Goal: Task Accomplishment & Management: Use online tool/utility

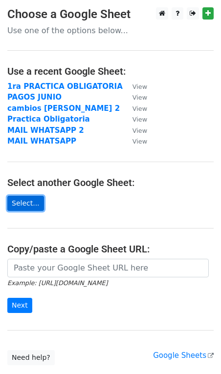
click at [34, 206] on link "Select..." at bounding box center [25, 203] width 37 height 15
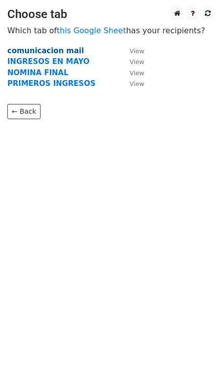
click at [64, 52] on strong "comunicacion mail" at bounding box center [45, 50] width 77 height 9
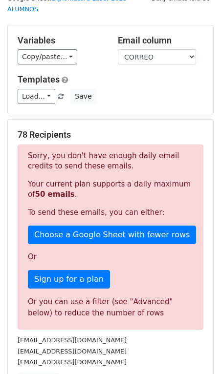
scroll to position [42, 0]
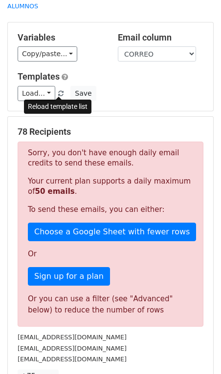
click at [62, 92] on link at bounding box center [61, 93] width 8 height 7
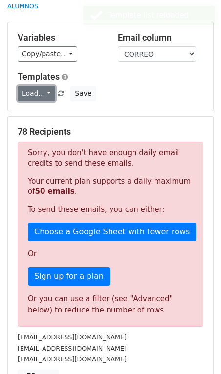
click at [48, 91] on link "Load..." at bounding box center [37, 93] width 38 height 15
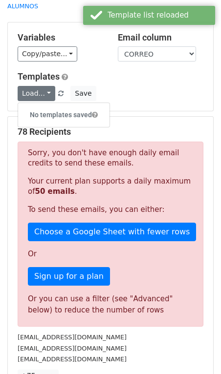
click at [122, 85] on div "Templates Load... No templates saved Save" at bounding box center [110, 86] width 200 height 30
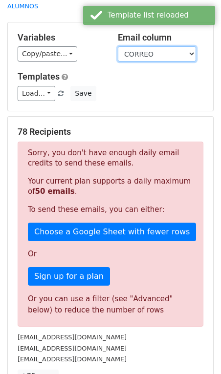
click at [140, 49] on select "NOMBRE CORREO" at bounding box center [157, 53] width 78 height 15
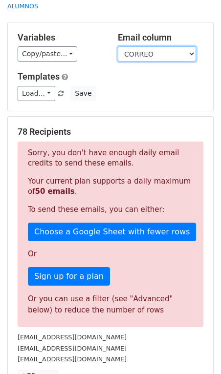
click at [118, 46] on select "NOMBRE CORREO" at bounding box center [157, 53] width 78 height 15
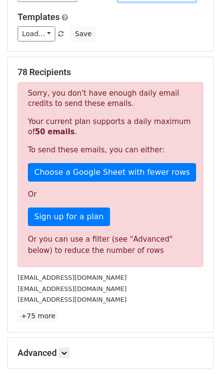
scroll to position [201, 0]
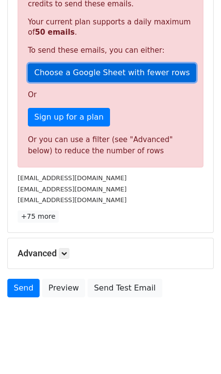
click at [107, 75] on link "Choose a Google Sheet with fewer rows" at bounding box center [112, 72] width 168 height 19
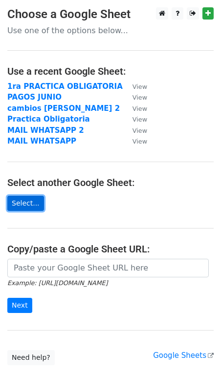
click at [29, 199] on link "Select..." at bounding box center [25, 203] width 37 height 15
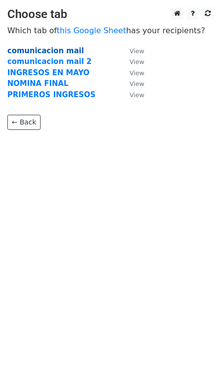
click at [62, 53] on strong "comunicacion mail" at bounding box center [45, 50] width 77 height 9
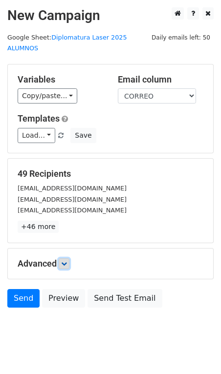
click at [67, 265] on icon at bounding box center [64, 264] width 6 height 6
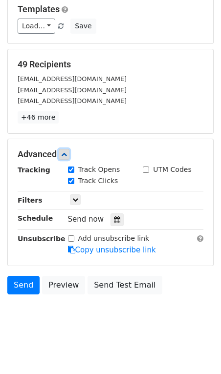
scroll to position [112, 0]
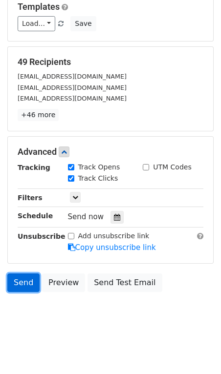
click at [24, 283] on link "Send" at bounding box center [23, 282] width 32 height 19
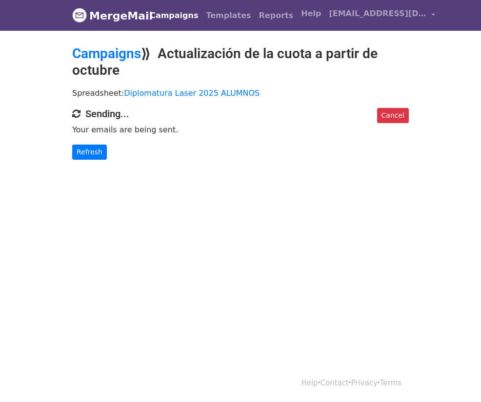
click at [93, 160] on body "MergeMail Campaigns Templates Reports Open Gmail Daily emails left: 50 Help dip…" at bounding box center [240, 99] width 481 height 199
click at [93, 154] on link "Refresh" at bounding box center [89, 151] width 35 height 15
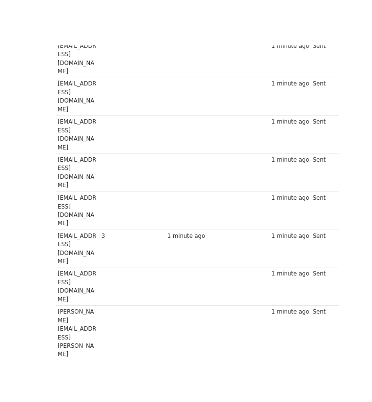
scroll to position [1237, 0]
